Goal: Book appointment/travel/reservation

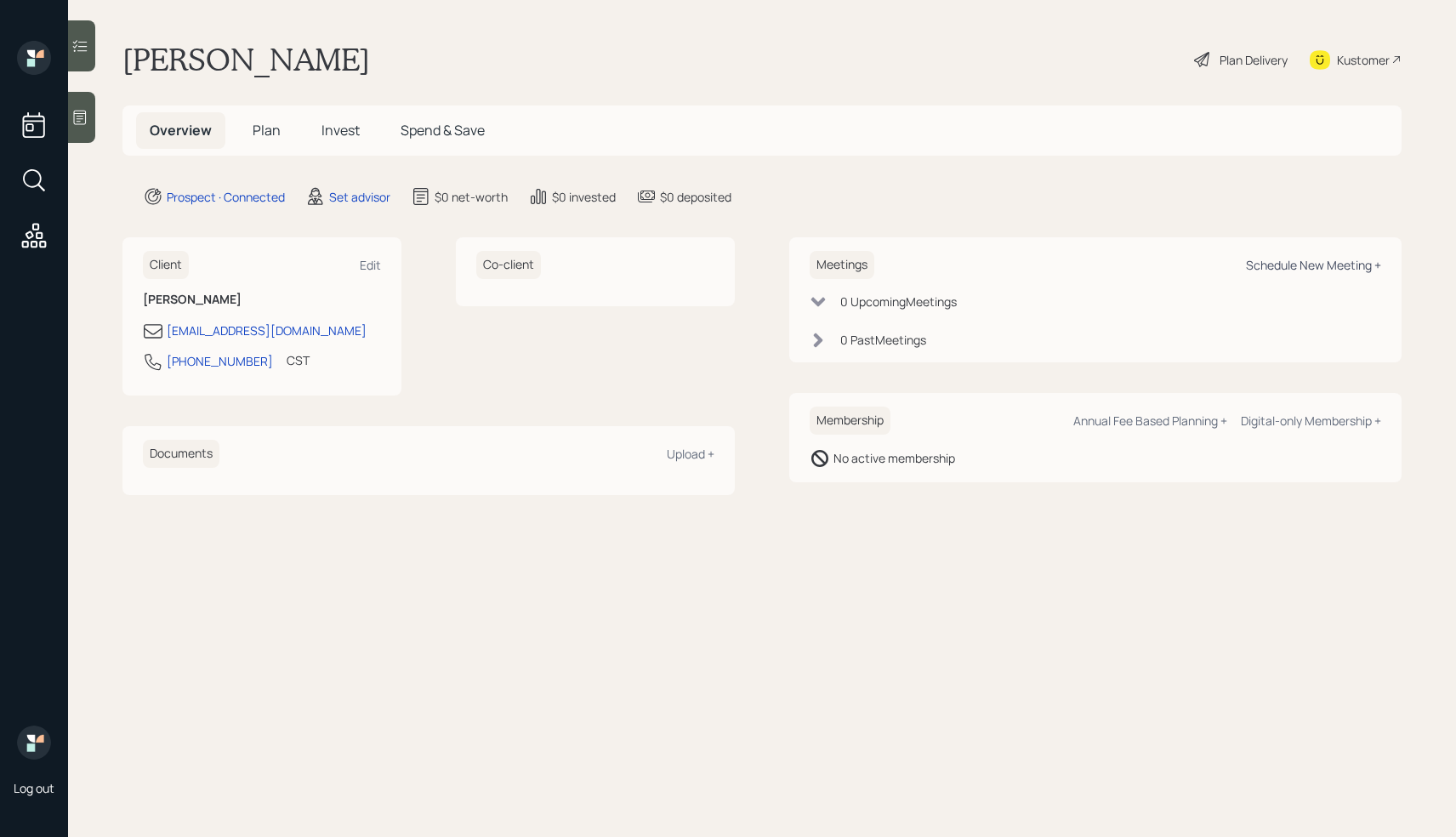
click at [1308, 271] on div "Schedule New Meeting +" at bounding box center [1313, 265] width 135 height 16
select select "round-[PERSON_NAME]"
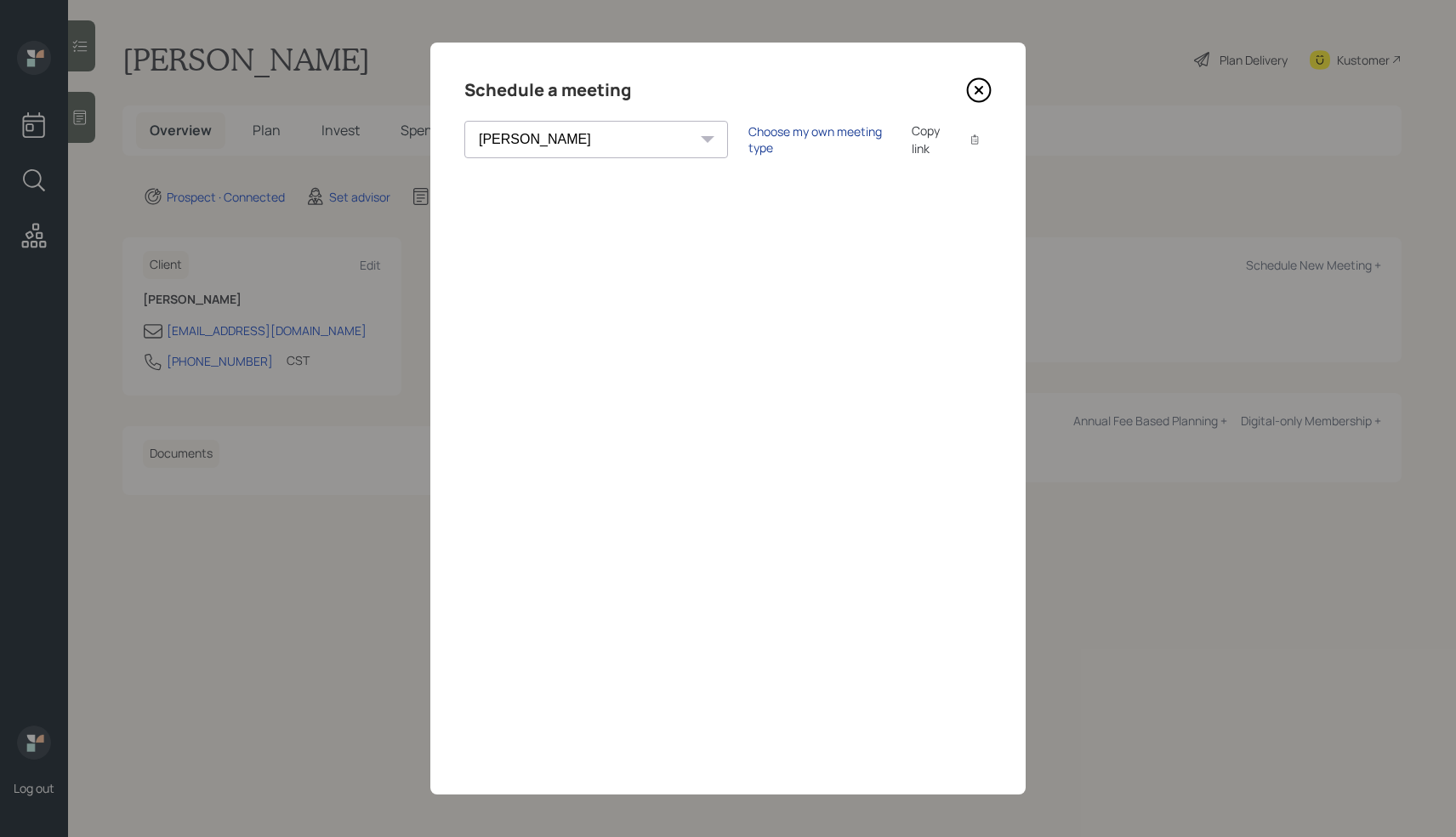
click at [748, 143] on div "Choose my own meeting type" at bounding box center [819, 140] width 143 height 32
